Goal: Find specific page/section

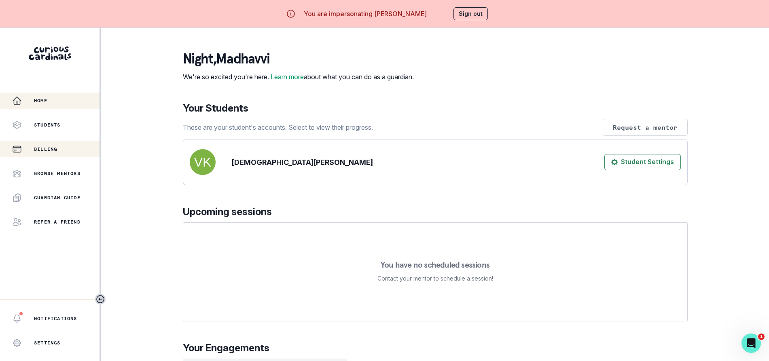
click at [49, 148] on p "Billing" at bounding box center [45, 149] width 23 height 6
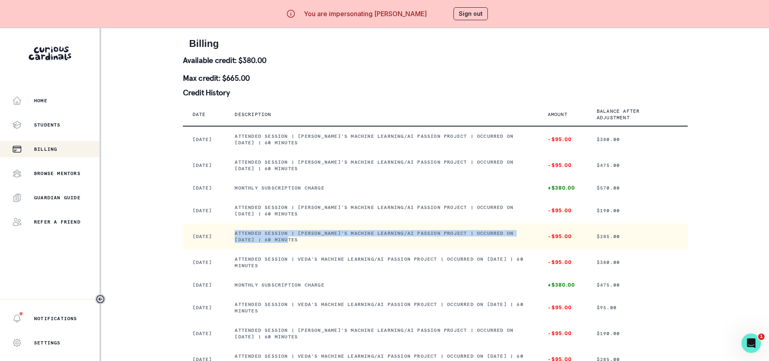
drag, startPoint x: 253, startPoint y: 239, endPoint x: 362, endPoint y: 256, distance: 110.0
click at [362, 250] on td "Attended session | [PERSON_NAME]'s Machine Learning/AI Passion Project | Occurr…" at bounding box center [381, 237] width 313 height 26
copy p "Attended session | [PERSON_NAME]'s Machine Learning/AI Passion Project | Occurr…"
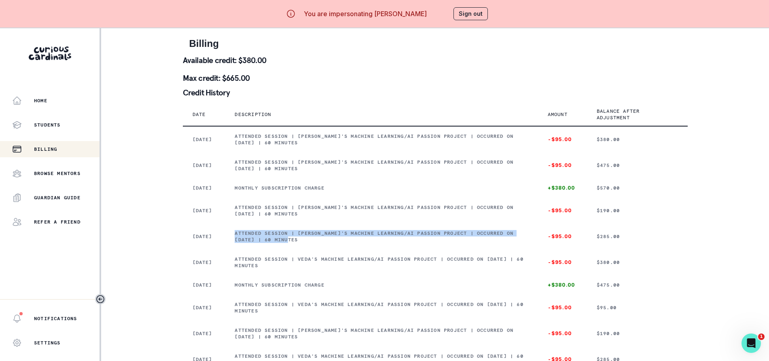
click at [463, 12] on button "Sign out" at bounding box center [470, 13] width 34 height 13
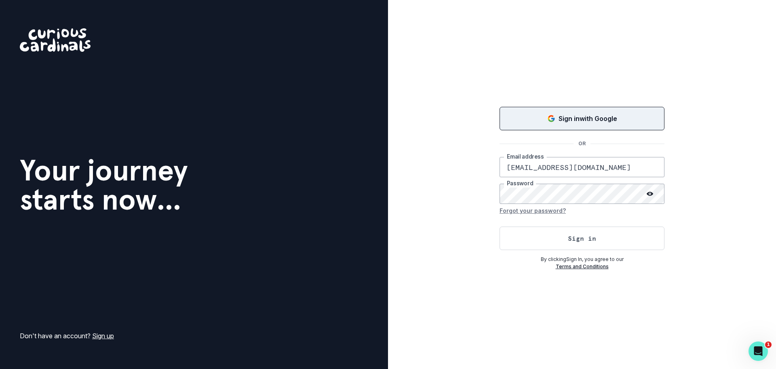
click at [523, 107] on button "Sign in with Google" at bounding box center [582, 118] width 165 height 23
